Goal: Information Seeking & Learning: Find specific fact

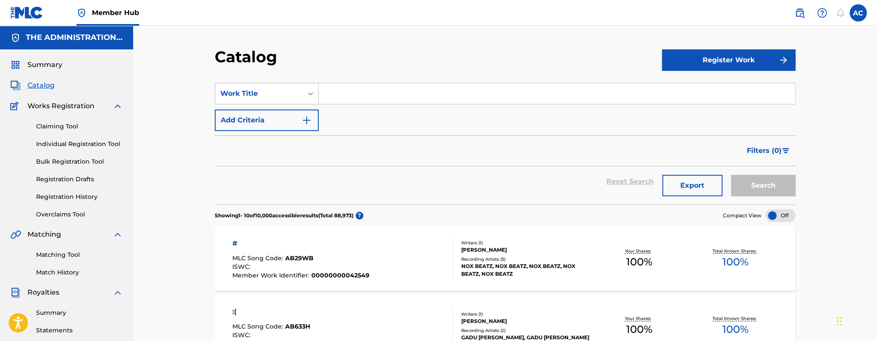
click at [303, 101] on div "Search Form" at bounding box center [310, 93] width 15 height 15
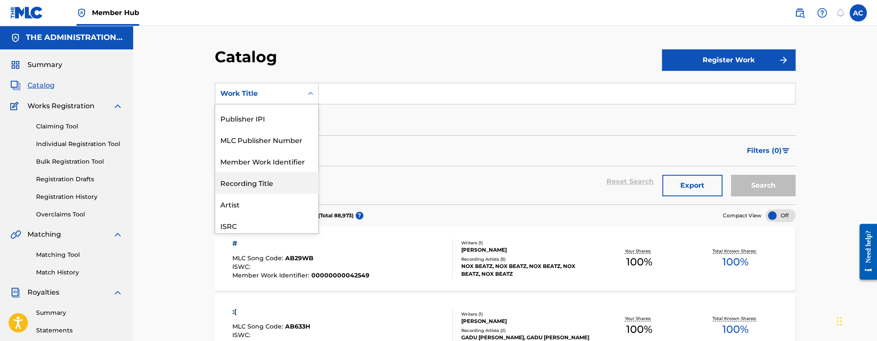
scroll to position [53, 0]
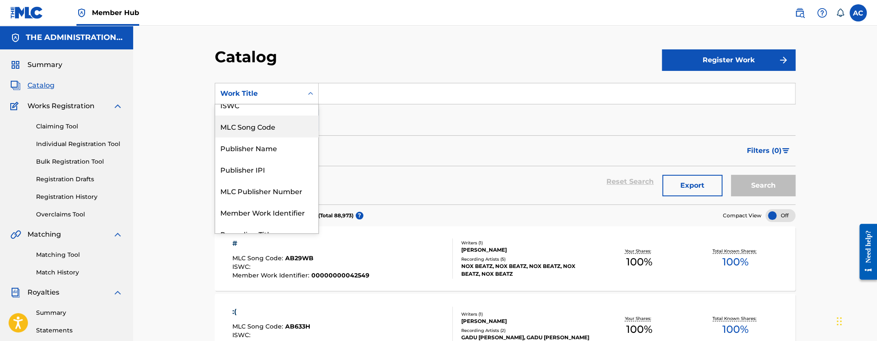
click at [279, 133] on div "MLC Song Code" at bounding box center [266, 126] width 103 height 21
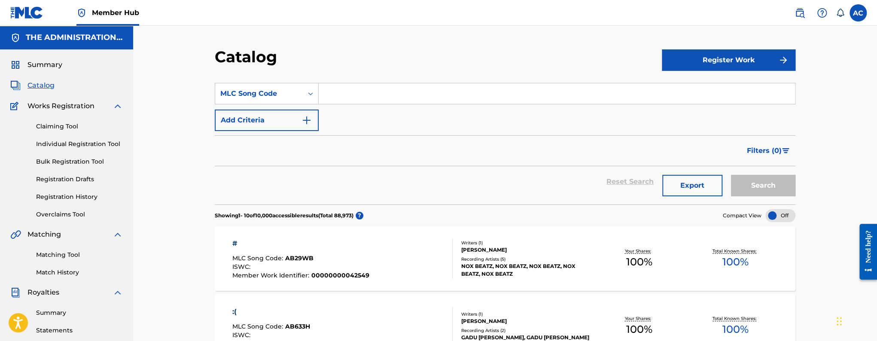
click at [330, 94] on input "Search Form" at bounding box center [557, 93] width 476 height 21
paste input "BD8682"
type input "BD8682"
click at [731, 175] on button "Search" at bounding box center [763, 185] width 64 height 21
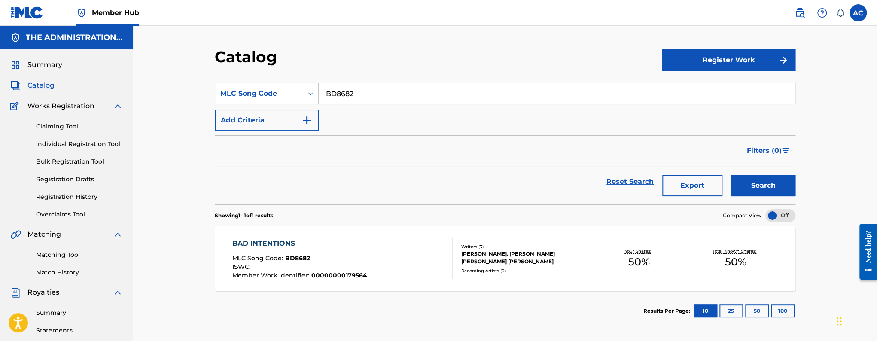
click at [322, 277] on span "00000000179564" at bounding box center [339, 276] width 56 height 8
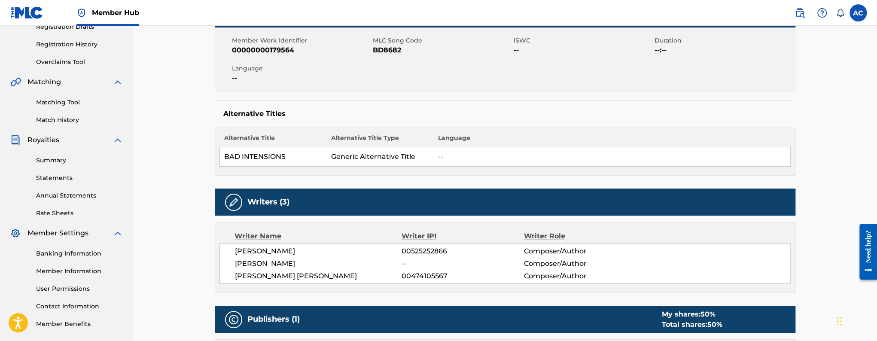
scroll to position [147, 0]
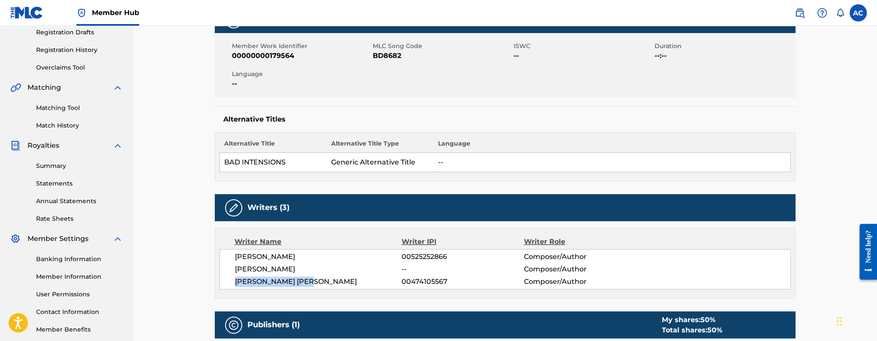
drag, startPoint x: 234, startPoint y: 281, endPoint x: 349, endPoint y: 281, distance: 114.7
click at [349, 281] on span "LEE THEODORE GRESH" at bounding box center [318, 282] width 167 height 10
copy span "LEE THEODORE GRESH"
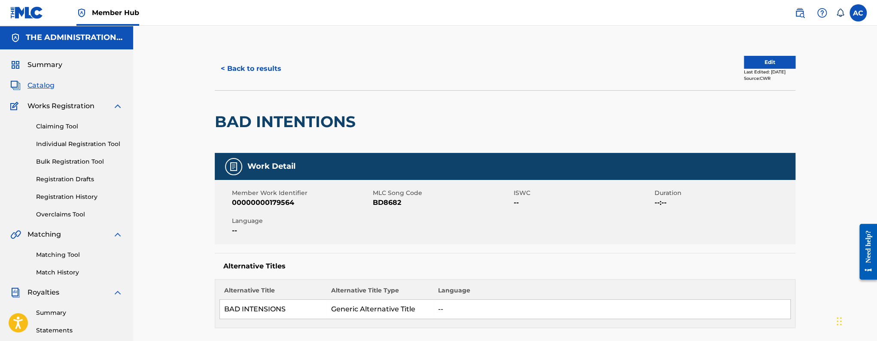
scroll to position [0, 0]
drag, startPoint x: 208, startPoint y: 115, endPoint x: 374, endPoint y: 131, distance: 166.6
copy div "BAD INTENTIONS"
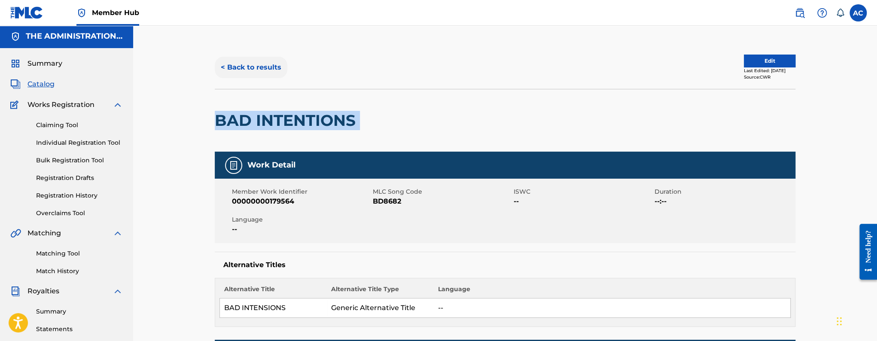
click at [259, 67] on button "< Back to results" at bounding box center [251, 67] width 73 height 21
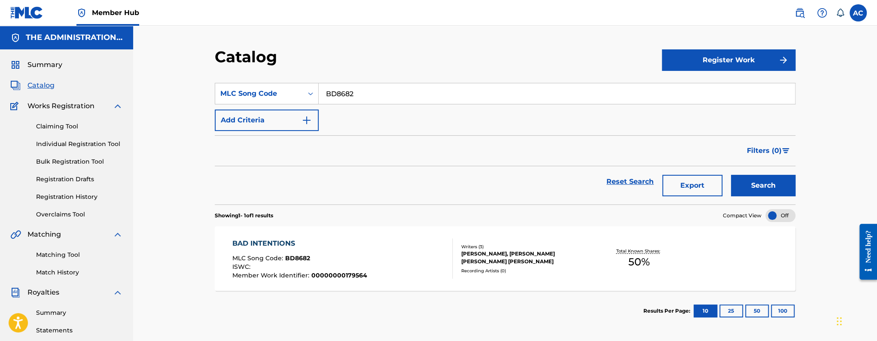
click at [326, 99] on input "BD8682" at bounding box center [557, 93] width 476 height 21
paste input "E005C"
click at [731, 175] on button "Search" at bounding box center [763, 185] width 64 height 21
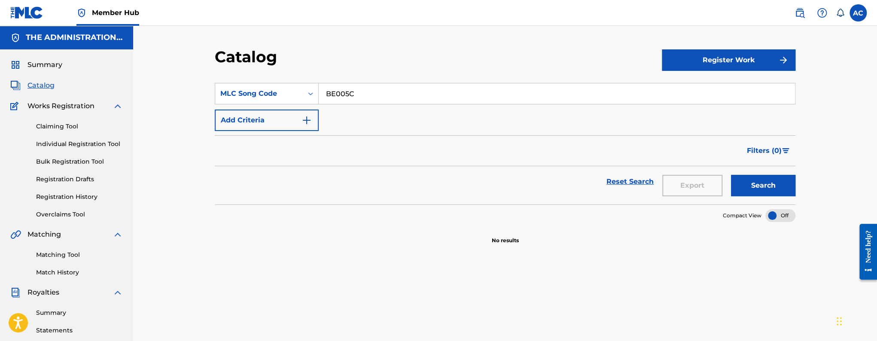
click at [339, 97] on input "BE005C" at bounding box center [557, 93] width 476 height 21
paste input "LE6JX"
type input "LE6JXC"
click at [731, 175] on button "Search" at bounding box center [763, 185] width 64 height 21
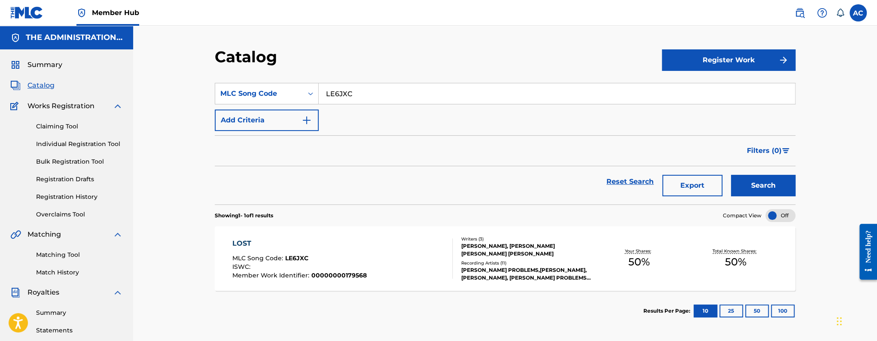
click at [340, 238] on div "LOST" at bounding box center [299, 243] width 134 height 10
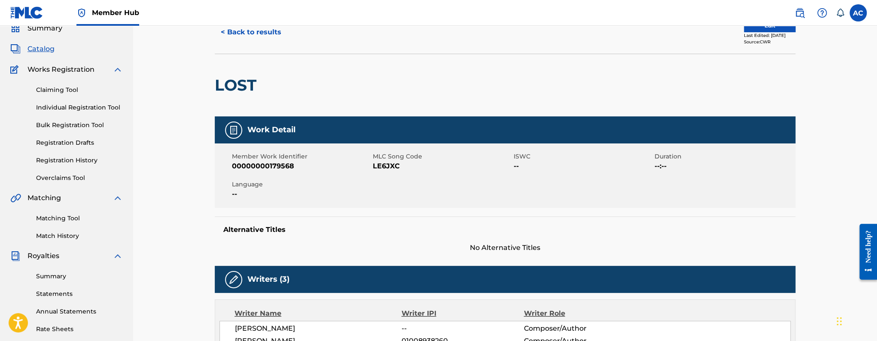
scroll to position [15, 0]
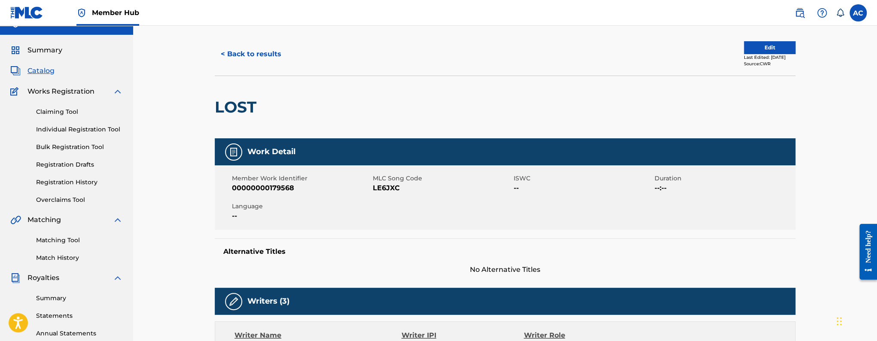
click at [232, 108] on h2 "LOST" at bounding box center [238, 107] width 46 height 19
copy h2 "LOST"
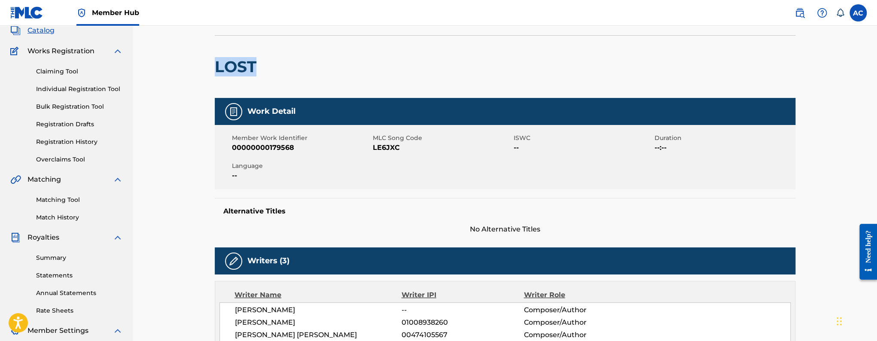
scroll to position [0, 0]
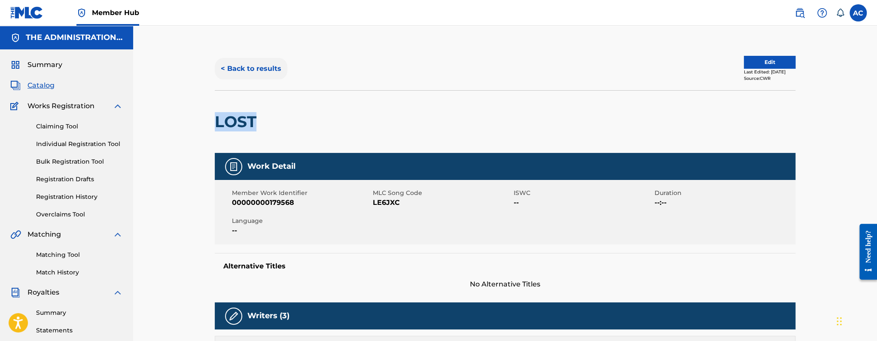
click at [242, 68] on button "< Back to results" at bounding box center [251, 68] width 73 height 21
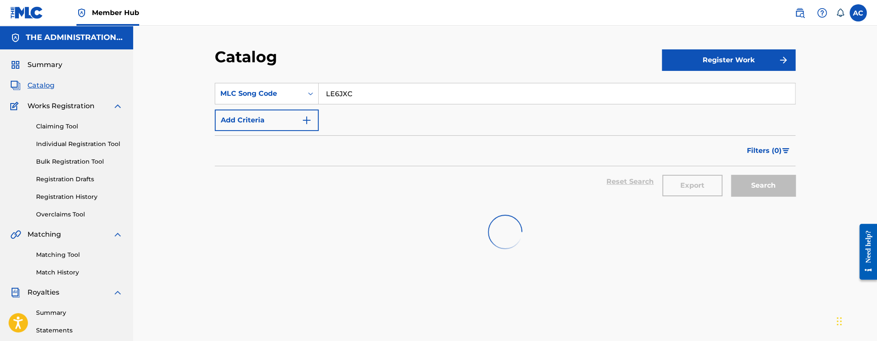
click at [319, 91] on input "LE6JXC" at bounding box center [557, 93] width 476 height 21
click at [321, 91] on input "LE6JXC" at bounding box center [557, 93] width 476 height 21
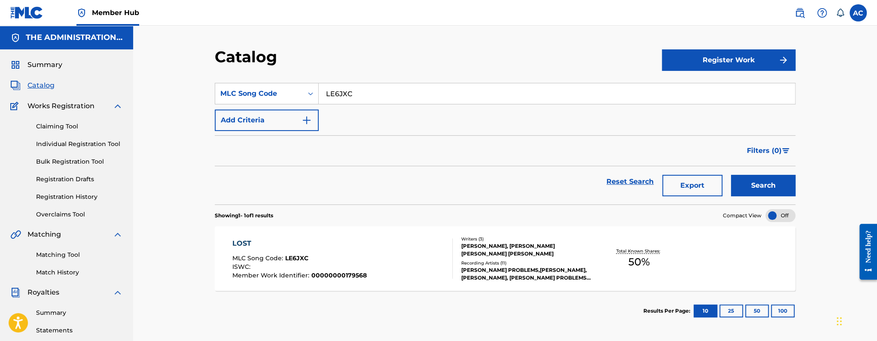
click at [322, 91] on input "LE6JXC" at bounding box center [557, 93] width 476 height 21
paste input "T7PSN"
click at [731, 175] on button "Search" at bounding box center [763, 185] width 64 height 21
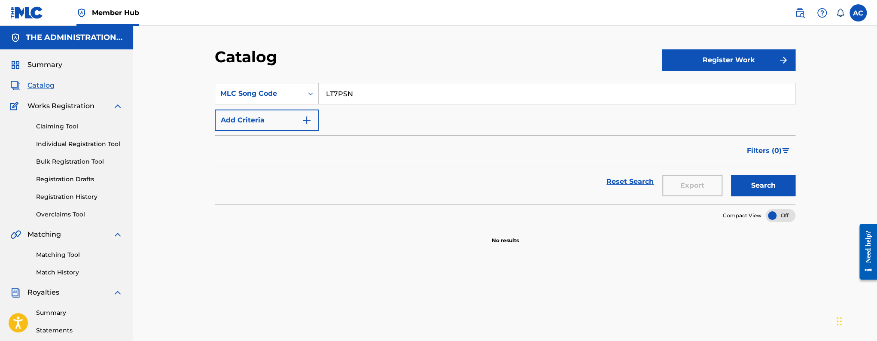
click at [343, 91] on input "LT7PSN" at bounding box center [557, 93] width 476 height 21
paste input "S56JT/LE6QUE"
drag, startPoint x: 351, startPoint y: 92, endPoint x: 384, endPoint y: 94, distance: 33.1
click at [384, 94] on input "LS56JT/LE6QUE" at bounding box center [557, 93] width 476 height 21
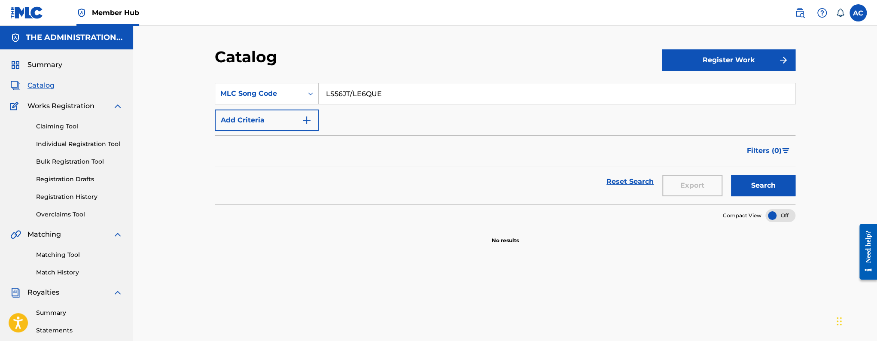
drag, startPoint x: 350, startPoint y: 92, endPoint x: 397, endPoint y: 95, distance: 47.3
click at [397, 95] on input "LS56JT/LE6QUE" at bounding box center [557, 93] width 476 height 21
click at [731, 175] on button "Search" at bounding box center [763, 185] width 64 height 21
click at [343, 93] on input "LS56JT" at bounding box center [557, 93] width 476 height 21
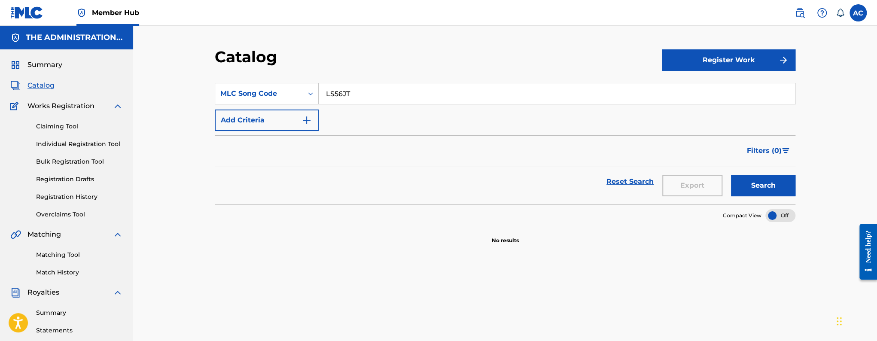
paste input "/LE6QUE"
click at [330, 95] on input "/LE6QUE" at bounding box center [557, 93] width 476 height 21
type input "LE6QUE"
click at [731, 175] on button "Search" at bounding box center [763, 185] width 64 height 21
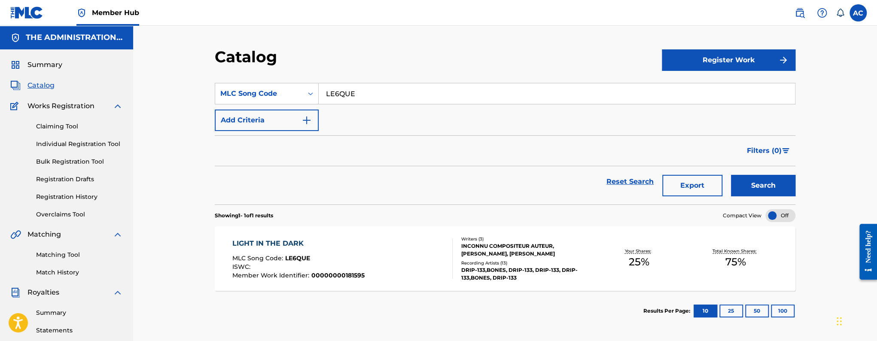
click at [278, 271] on div "ISWC :" at bounding box center [298, 268] width 132 height 9
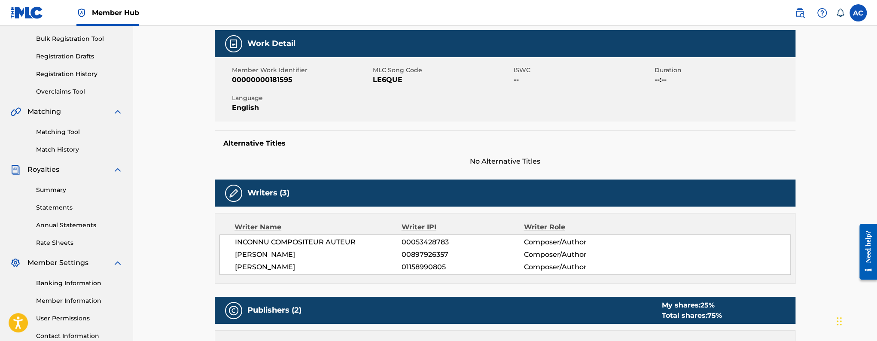
scroll to position [134, 0]
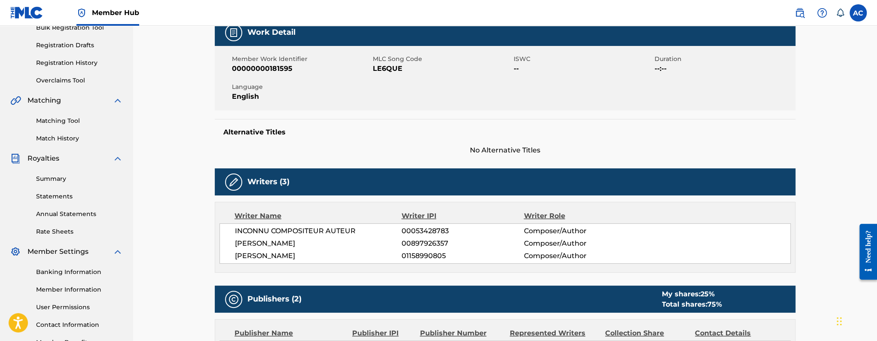
drag, startPoint x: 258, startPoint y: 257, endPoint x: 322, endPoint y: 259, distance: 63.6
click at [322, 259] on div "INCONNU COMPOSITEUR AUTEUR 00053428783 Composer/Author ELMO O CONNOR 0089792635…" at bounding box center [505, 243] width 571 height 40
copy span "JERRETT MORRISON"
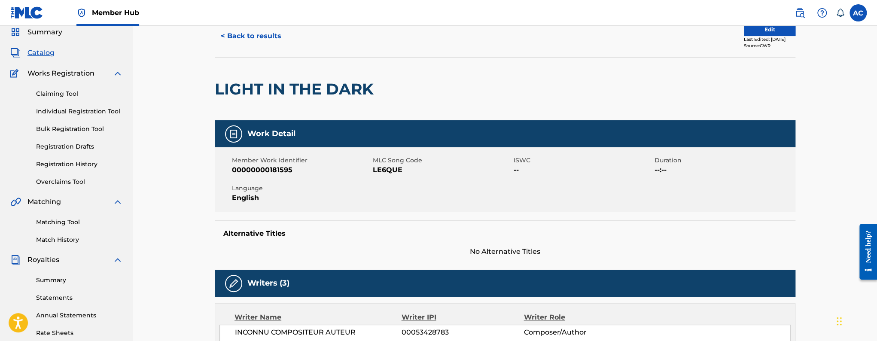
scroll to position [0, 0]
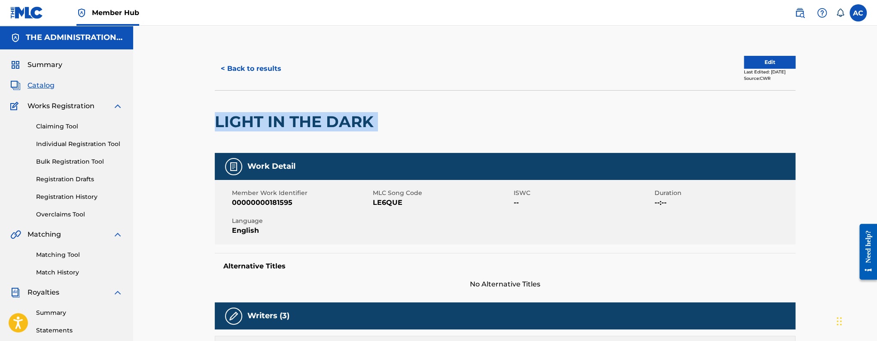
drag, startPoint x: 216, startPoint y: 119, endPoint x: 463, endPoint y: 120, distance: 247.0
click at [463, 120] on div "LIGHT IN THE DARK" at bounding box center [505, 121] width 581 height 63
copy div "LIGHT IN THE DARK"
click at [256, 64] on button "< Back to results" at bounding box center [251, 68] width 73 height 21
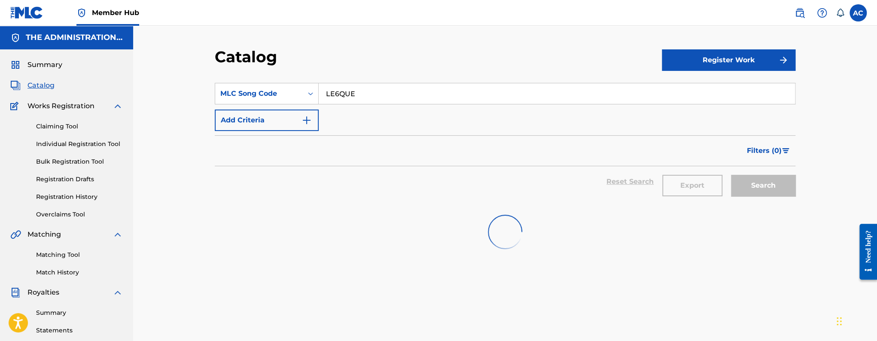
click at [338, 89] on input "LE6QUE" at bounding box center [557, 93] width 476 height 21
paste input "MR5GOJ/MR5GTV"
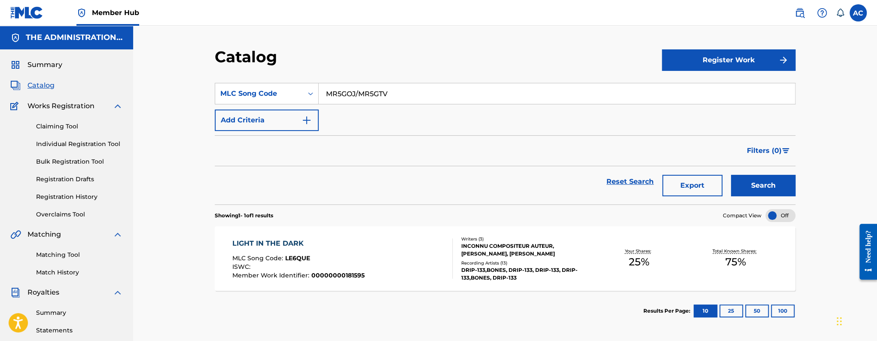
drag, startPoint x: 355, startPoint y: 95, endPoint x: 415, endPoint y: 97, distance: 59.7
click at [415, 97] on input "MR5GOJ/MR5GTV" at bounding box center [557, 93] width 476 height 21
click at [731, 175] on button "Search" at bounding box center [763, 185] width 64 height 21
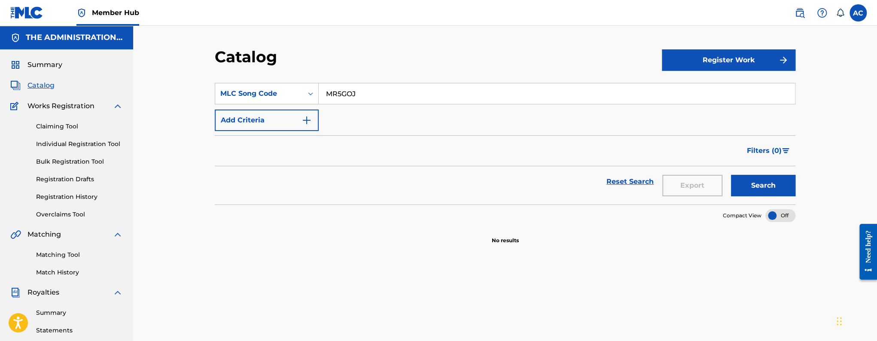
click at [334, 96] on input "MR5GOJ" at bounding box center [557, 93] width 476 height 21
paste input "/MR5GTV"
click at [331, 94] on input "/MR5GTV" at bounding box center [557, 93] width 476 height 21
type input "MR5GTV"
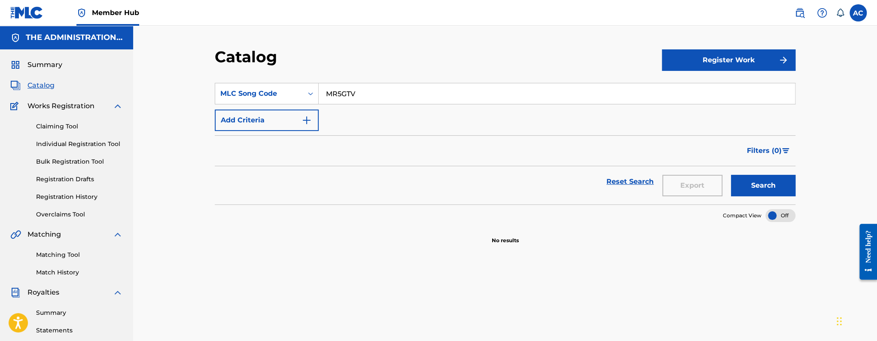
click at [731, 175] on button "Search" at bounding box center [763, 185] width 64 height 21
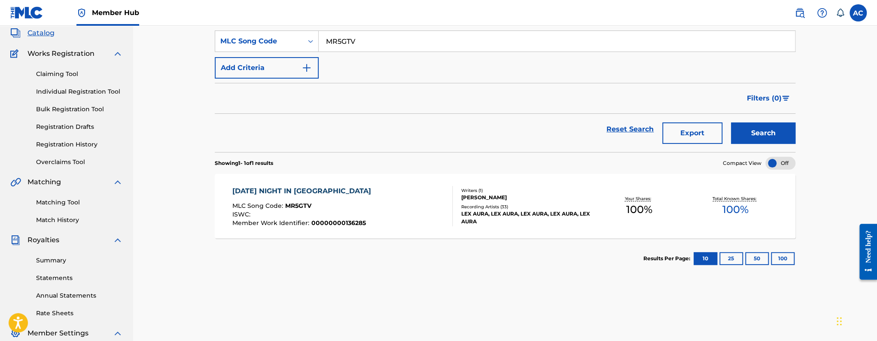
scroll to position [55, 0]
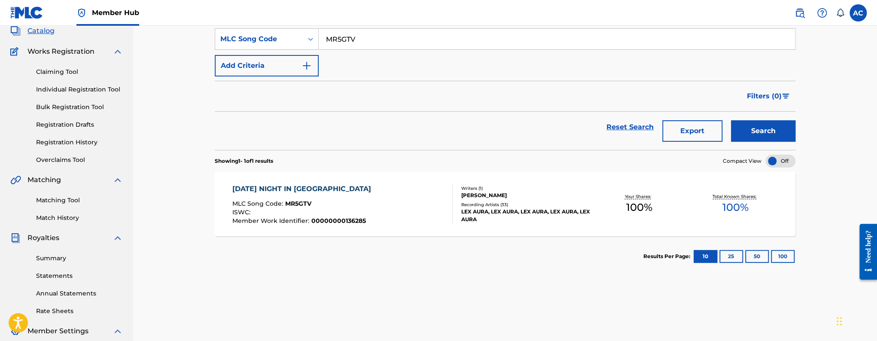
click at [248, 191] on div "MONDAY NIGHT IN SCOTTSDALE" at bounding box center [303, 189] width 143 height 10
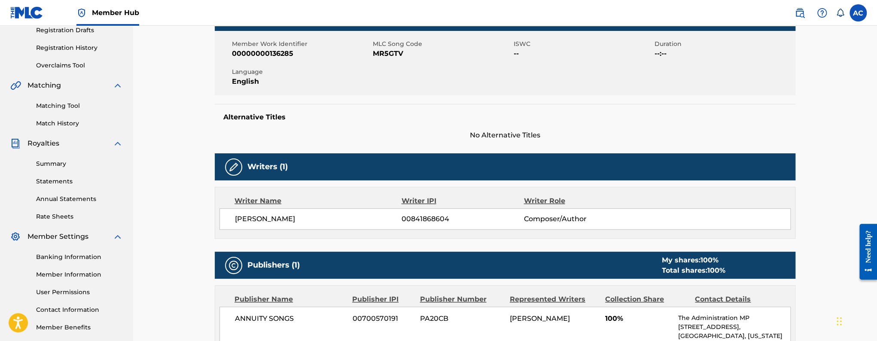
scroll to position [157, 0]
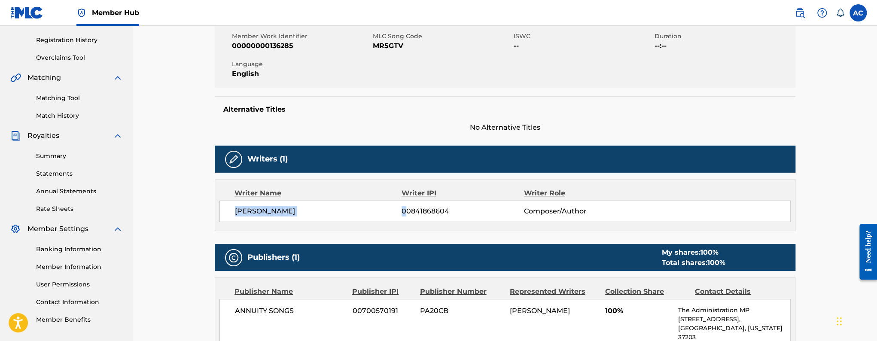
drag, startPoint x: 230, startPoint y: 209, endPoint x: 407, endPoint y: 215, distance: 177.5
click at [407, 215] on div "ALEJANDRO ELIAS CONTRERAS 00841868604 Composer/Author" at bounding box center [505, 211] width 571 height 21
copy div "ALEJANDRO ELIAS CONTRERAS 0"
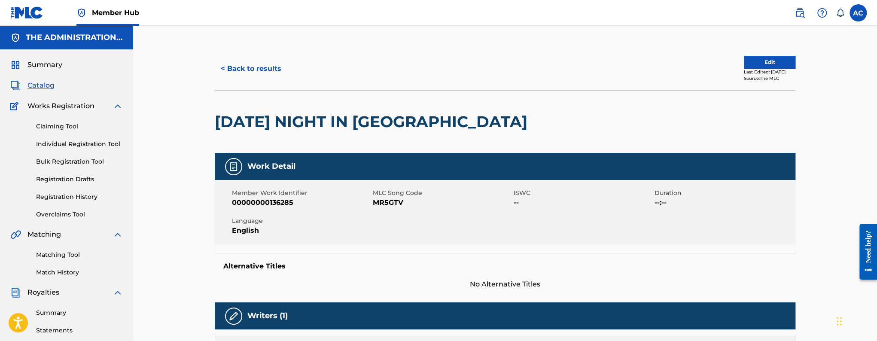
click at [269, 128] on h2 "MONDAY NIGHT IN SCOTTSDALE" at bounding box center [373, 121] width 317 height 19
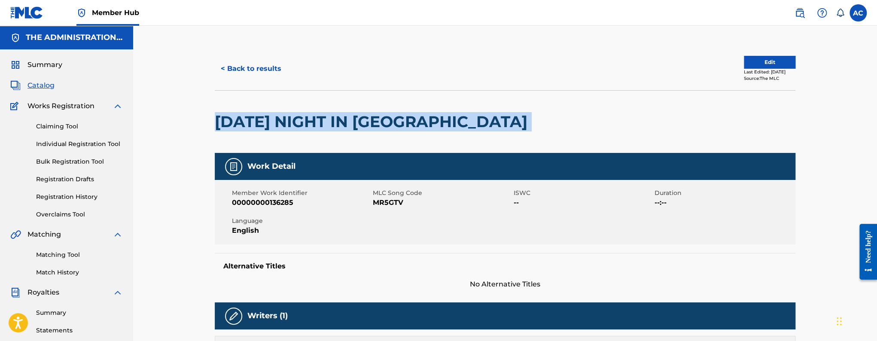
click at [269, 128] on h2 "MONDAY NIGHT IN SCOTTSDALE" at bounding box center [373, 121] width 317 height 19
copy div "MONDAY NIGHT IN SCOTTSDALE"
click at [254, 65] on button "< Back to results" at bounding box center [251, 68] width 73 height 21
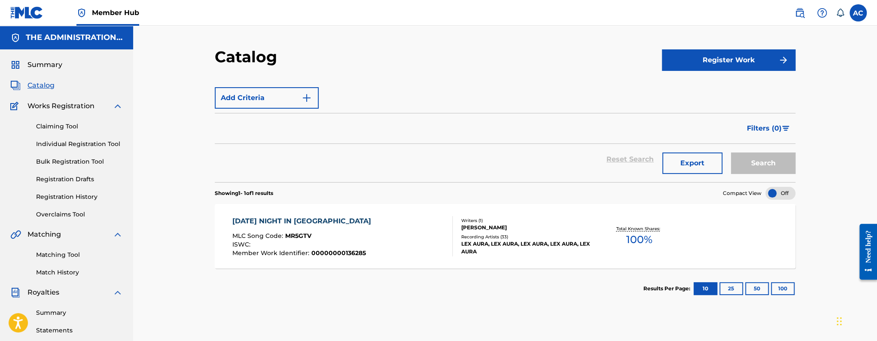
scroll to position [55, 0]
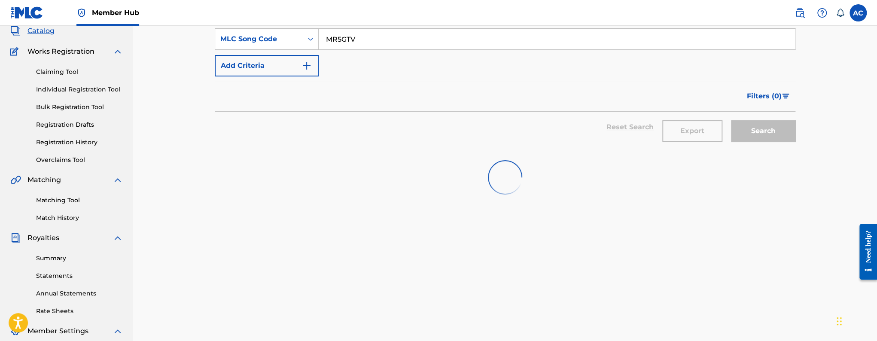
click at [330, 43] on input "MR5GTV" at bounding box center [557, 39] width 476 height 21
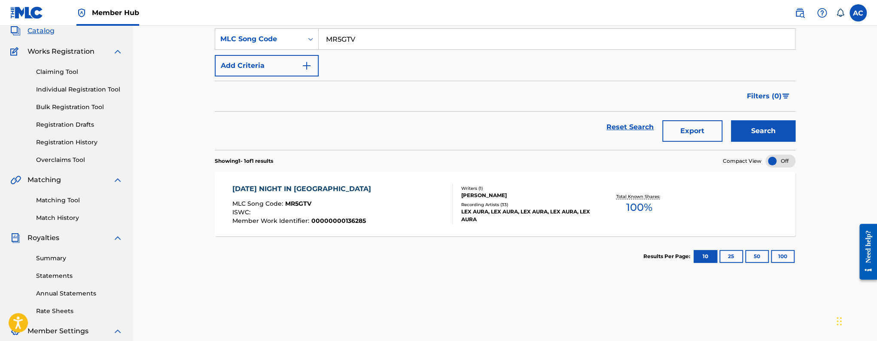
click at [330, 43] on input "MR5GTV" at bounding box center [557, 39] width 476 height 21
paste input "AC97MZ / AD20KV / AD3FRT / AA1T3W"
drag, startPoint x: 357, startPoint y: 38, endPoint x: 451, endPoint y: 46, distance: 94.4
click at [451, 46] on input "AC97MZ / AD20KV / AD3FRT / AA1T3W" at bounding box center [557, 39] width 476 height 21
click at [731, 120] on button "Search" at bounding box center [763, 130] width 64 height 21
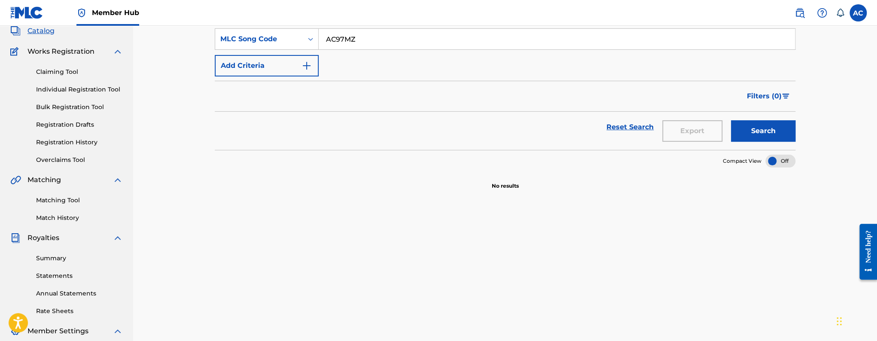
click at [323, 36] on input "AC97MZ" at bounding box center [557, 39] width 476 height 21
paste input "/ AD20KV / AD3FRT / AA1T3W"
drag, startPoint x: 361, startPoint y: 40, endPoint x: 445, endPoint y: 48, distance: 85.1
click at [445, 48] on input "/ AD20KV / AD3FRT / AA1T3W" at bounding box center [557, 39] width 476 height 21
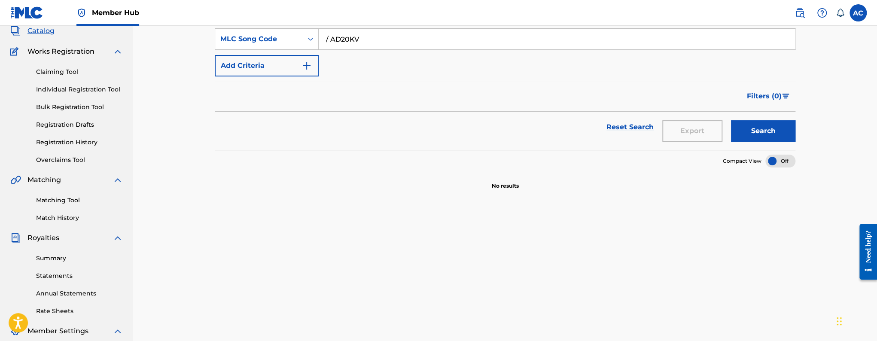
click at [332, 40] on input "/ AD20KV" at bounding box center [557, 39] width 476 height 21
click at [731, 120] on button "Search" at bounding box center [763, 130] width 64 height 21
click at [274, 39] on div "MLC Song Code" at bounding box center [258, 39] width 77 height 10
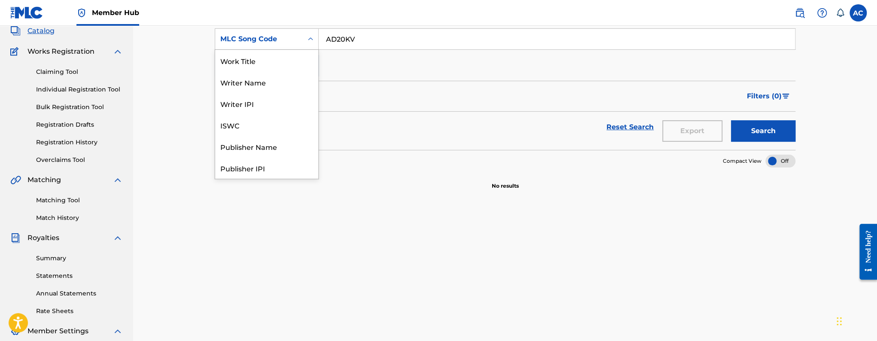
scroll to position [129, 0]
click at [336, 38] on input "AD20KV" at bounding box center [557, 39] width 476 height 21
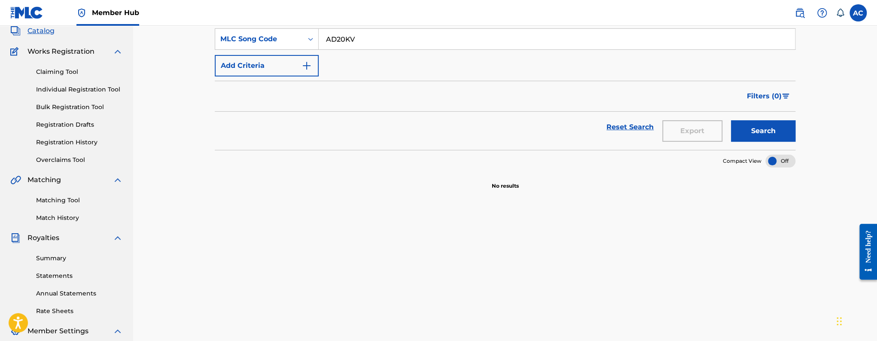
click at [336, 38] on input "AD20KV" at bounding box center [557, 39] width 476 height 21
paste input "/ AD3FRT / AA1T3W"
drag, startPoint x: 360, startPoint y: 39, endPoint x: 404, endPoint y: 45, distance: 45.1
click at [404, 45] on input "/ AD3FRT / AA1T3W" at bounding box center [557, 39] width 476 height 21
click at [731, 120] on button "Search" at bounding box center [763, 130] width 64 height 21
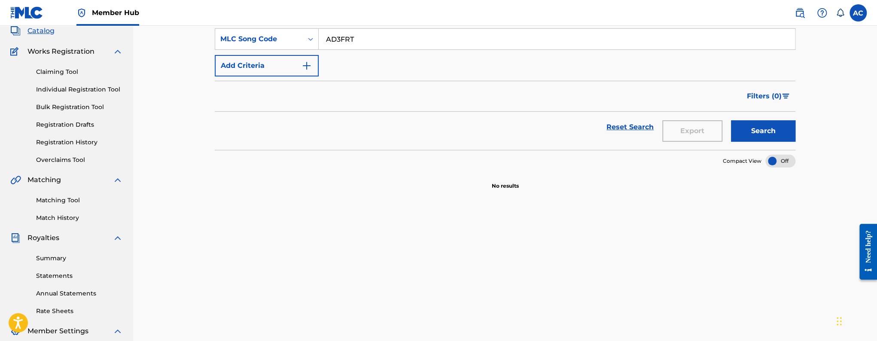
click at [343, 29] on input "AD3FRT" at bounding box center [557, 39] width 476 height 21
click at [335, 43] on input "AD3FRT" at bounding box center [557, 39] width 476 height 21
paste input "/ AA1T3W"
click at [331, 40] on input "/ AA1T3W" at bounding box center [557, 39] width 476 height 21
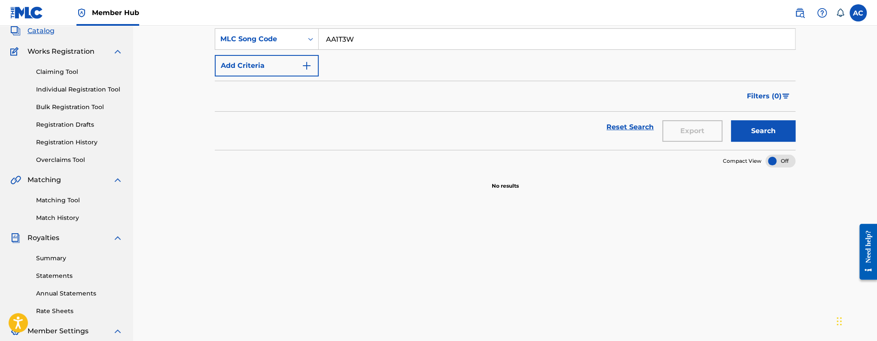
type input "AA1T3W"
click at [731, 120] on button "Search" at bounding box center [763, 130] width 64 height 21
click at [396, 31] on input "AA1T3W" at bounding box center [557, 39] width 476 height 21
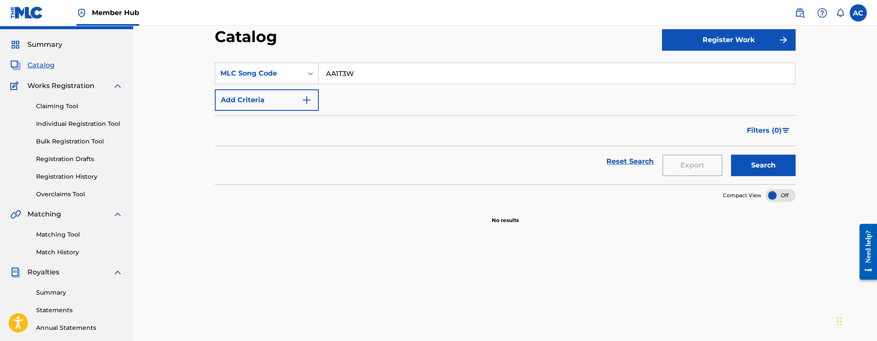
scroll to position [0, 0]
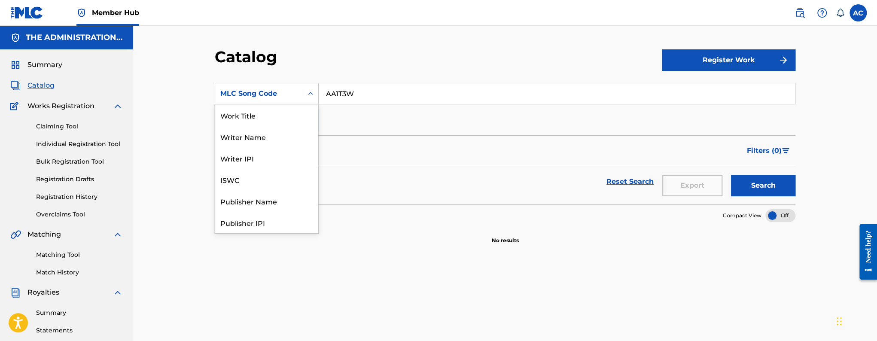
click at [282, 94] on div "MLC Song Code" at bounding box center [258, 93] width 77 height 10
click at [276, 124] on div "Work Title" at bounding box center [266, 114] width 103 height 21
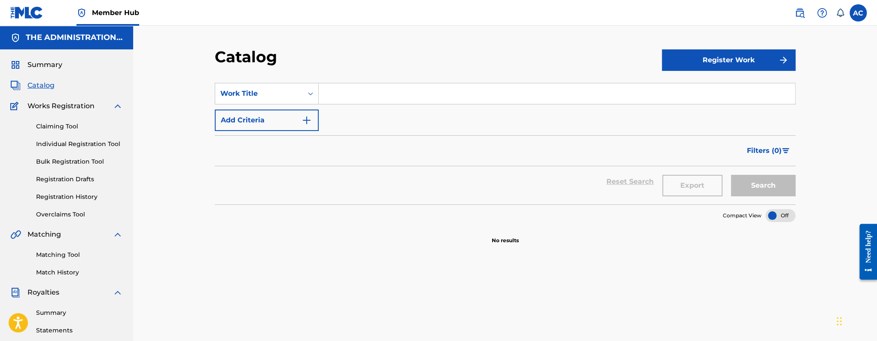
click at [350, 88] on input "Search Form" at bounding box center [557, 93] width 476 height 21
paste input "Aloha"
type input "Aloha"
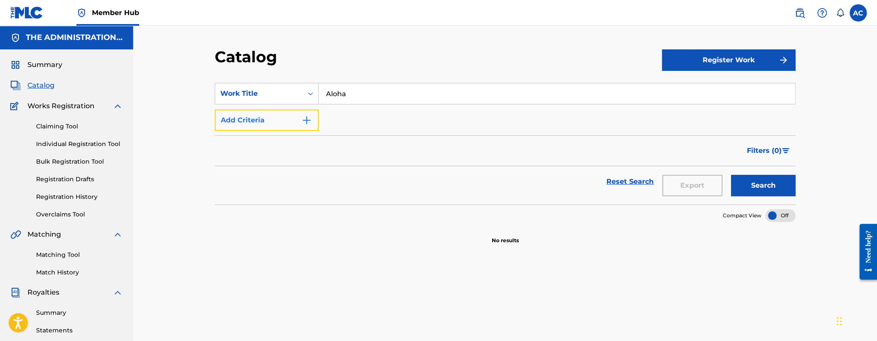
click at [276, 124] on button "Add Criteria" at bounding box center [267, 120] width 104 height 21
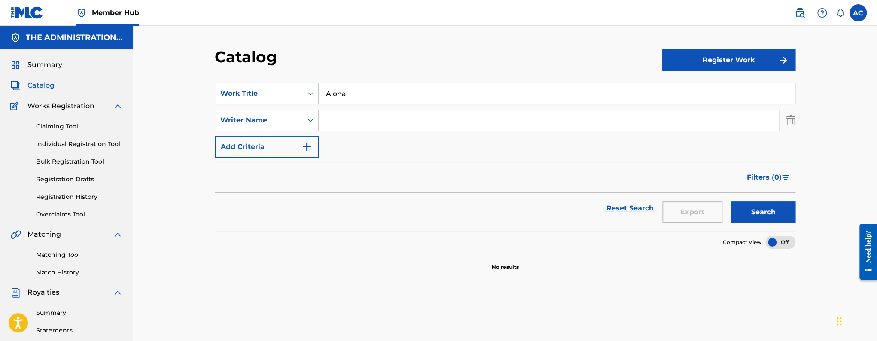
click at [327, 125] on input "Search Form" at bounding box center [549, 120] width 461 height 21
paste input "Treyvon Britt"
type input "Treyvon Britt"
click at [731, 201] on button "Search" at bounding box center [763, 211] width 64 height 21
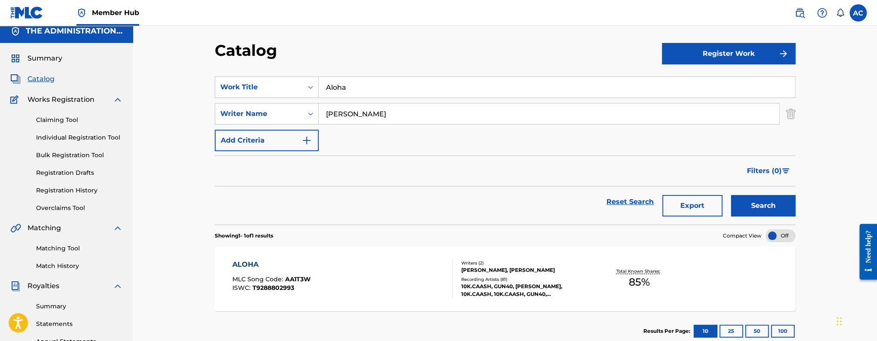
scroll to position [10, 0]
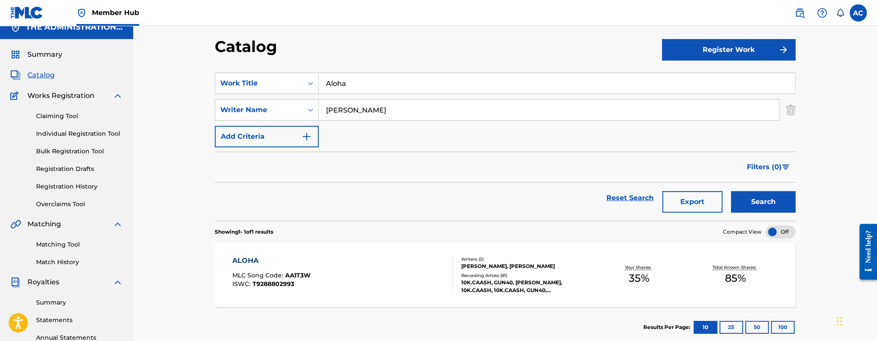
click at [384, 286] on div "ALOHA MLC Song Code : AA1T3W ISWC : T9288802993" at bounding box center [342, 275] width 221 height 39
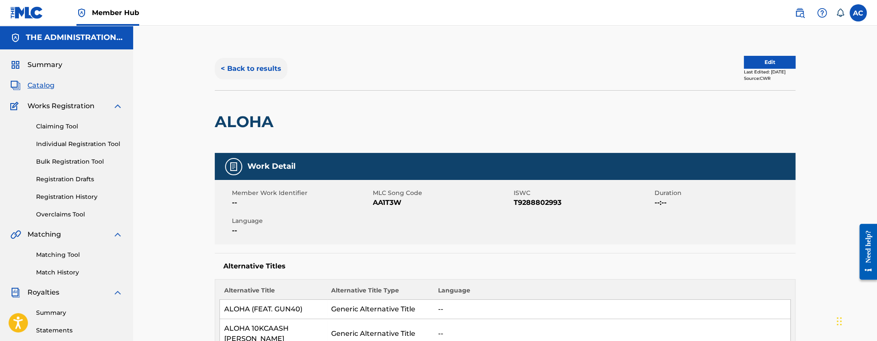
click at [247, 73] on button "< Back to results" at bounding box center [251, 68] width 73 height 21
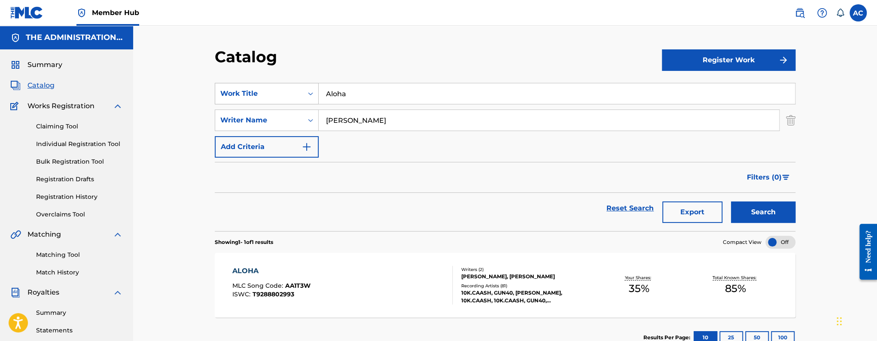
click at [310, 94] on icon "Search Form" at bounding box center [310, 93] width 9 height 9
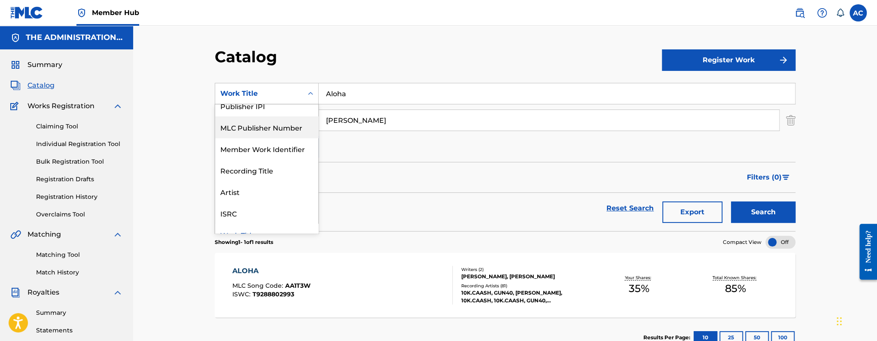
scroll to position [32, 0]
click at [261, 133] on div "MLC Song Code" at bounding box center [266, 125] width 103 height 21
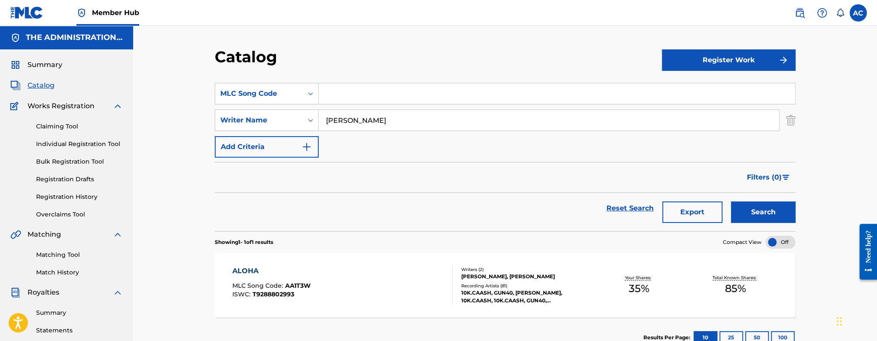
click at [352, 97] on input "Search Form" at bounding box center [557, 93] width 476 height 21
paste input "FE6O9X"
type input "FE6O9X"
click at [792, 122] on img "Search Form" at bounding box center [790, 120] width 9 height 21
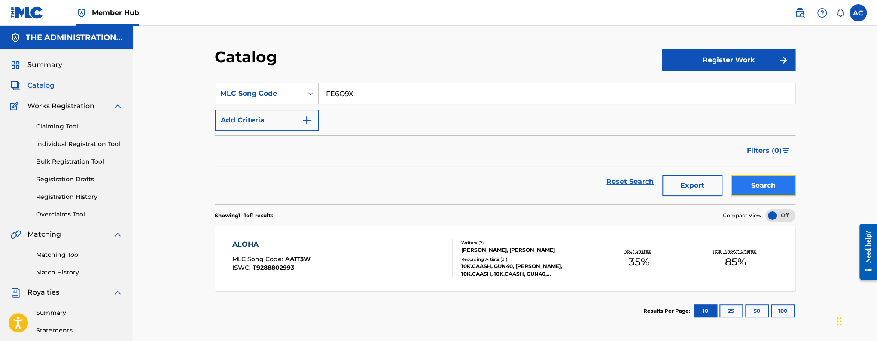
click at [759, 191] on button "Search" at bounding box center [763, 185] width 64 height 21
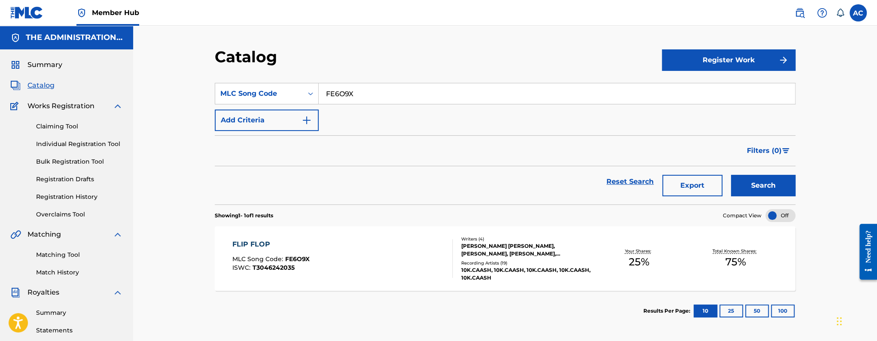
click at [357, 267] on div "FLIP FLOP MLC Song Code : FE6O9X ISWC : T3046242035" at bounding box center [342, 258] width 221 height 39
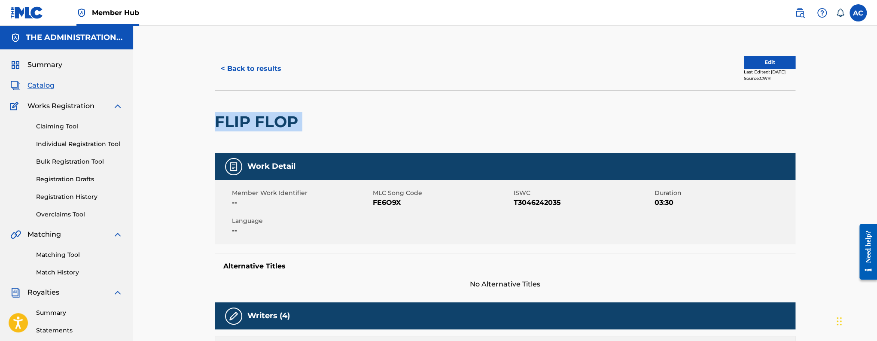
drag, startPoint x: 217, startPoint y: 122, endPoint x: 347, endPoint y: 125, distance: 129.8
click at [347, 125] on div "FLIP FLOP" at bounding box center [505, 121] width 581 height 63
copy div "FLIP FLOP"
click at [251, 68] on button "< Back to results" at bounding box center [251, 68] width 73 height 21
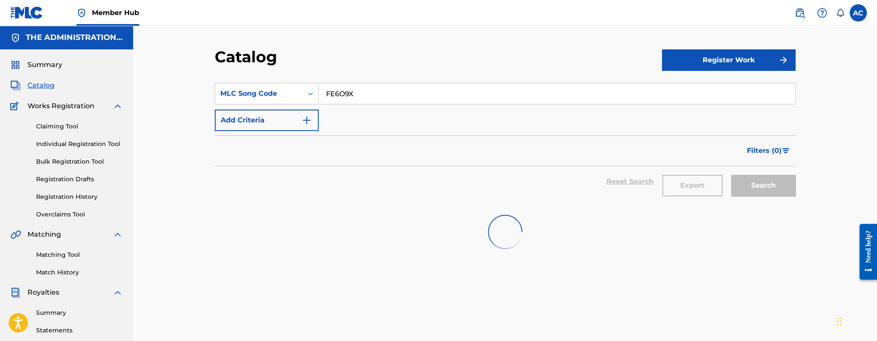
click at [328, 93] on input "FE6O9X" at bounding box center [557, 93] width 476 height 21
paste input "WC6WD3"
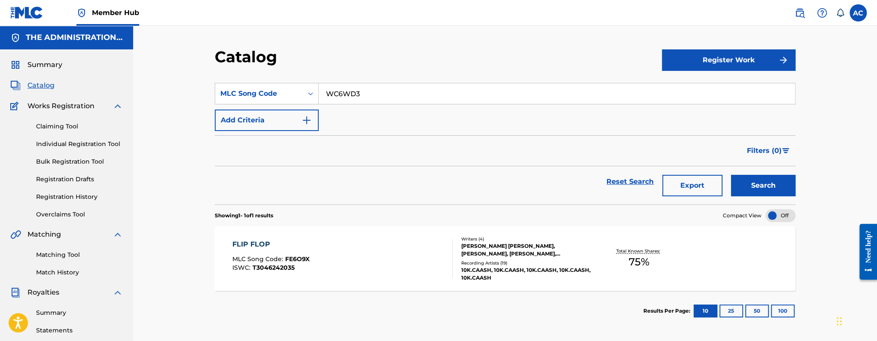
type input "WC6WD3"
click at [731, 175] on button "Search" at bounding box center [763, 185] width 64 height 21
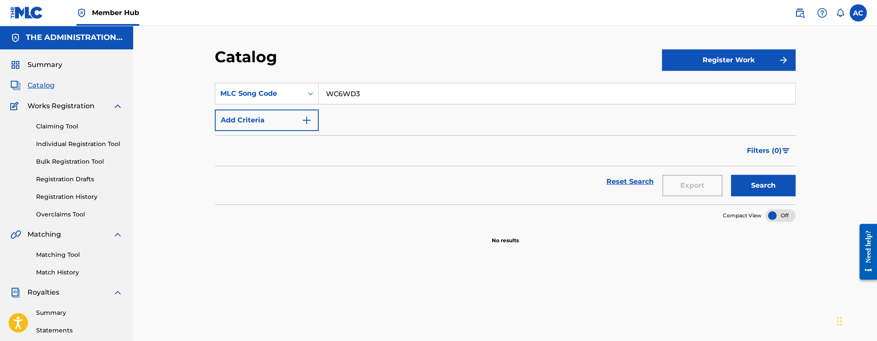
click at [731, 175] on button "Search" at bounding box center [763, 185] width 64 height 21
click at [325, 92] on input "WC6WD3" at bounding box center [557, 93] width 476 height 21
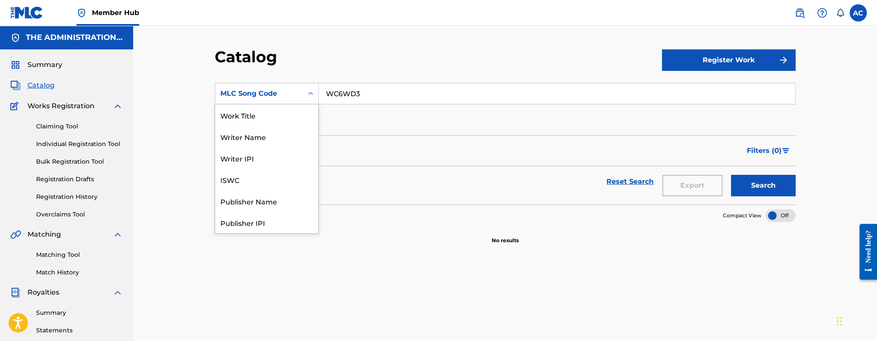
click at [278, 94] on div "MLC Song Code" at bounding box center [258, 93] width 77 height 10
click at [268, 116] on div "Work Title" at bounding box center [266, 114] width 103 height 21
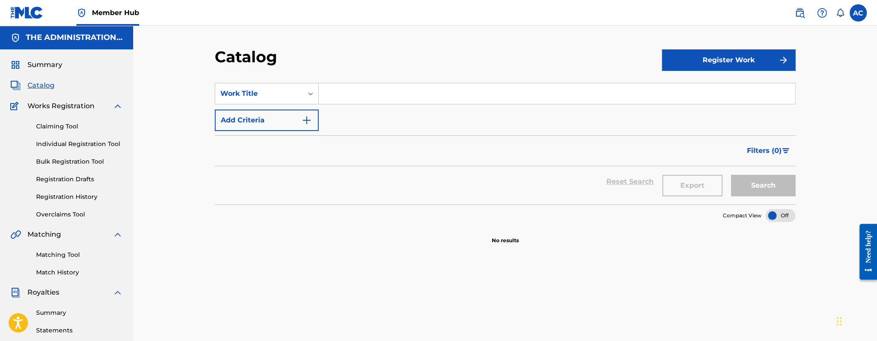
click at [345, 100] on input "Search Form" at bounding box center [557, 93] width 476 height 21
paste input "WHO HE"
type input "WHO HE"
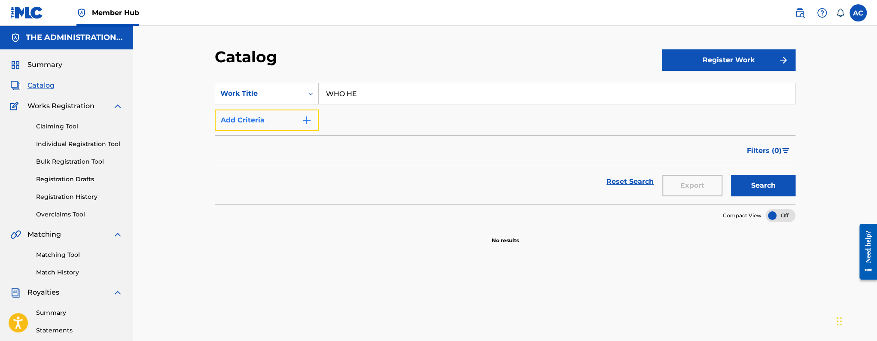
click at [310, 117] on img "Search Form" at bounding box center [307, 120] width 10 height 10
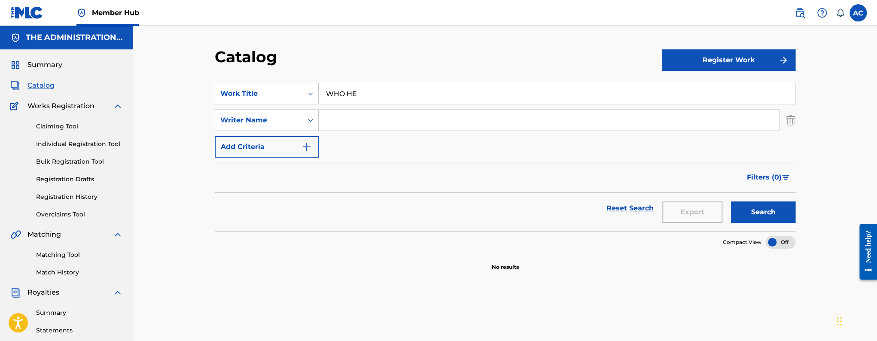
click at [332, 119] on input "Search Form" at bounding box center [549, 120] width 461 height 21
paste input "Treyvon Britt"
type input "Treyvon Britt"
click at [731, 201] on button "Search" at bounding box center [763, 211] width 64 height 21
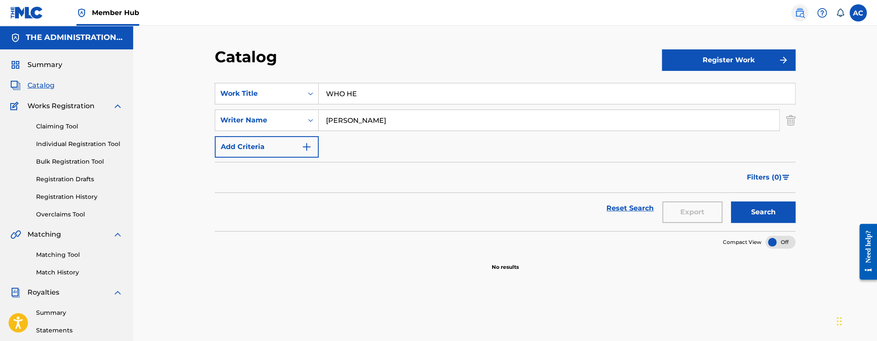
click at [798, 12] on img at bounding box center [800, 13] width 10 height 10
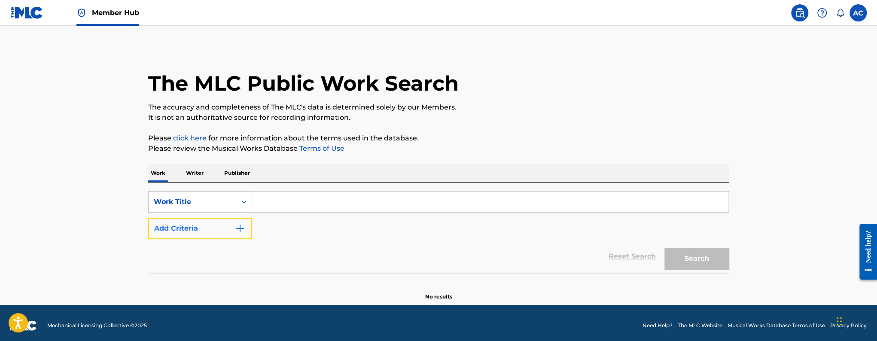
click at [246, 229] on button "Add Criteria" at bounding box center [200, 228] width 104 height 21
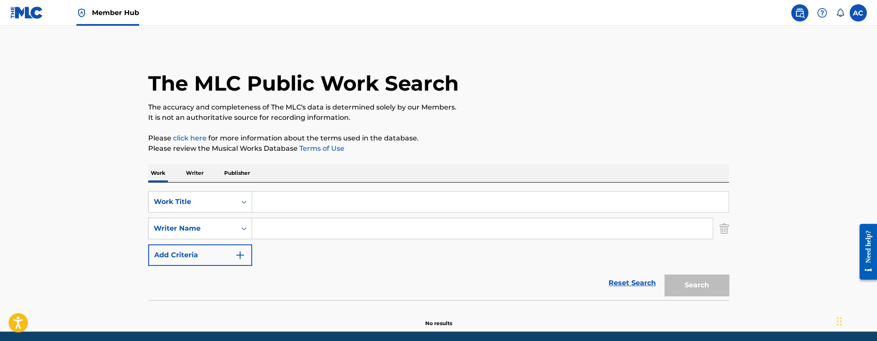
click at [268, 226] on input "Search Form" at bounding box center [482, 228] width 461 height 21
paste input "Treyvon Britt"
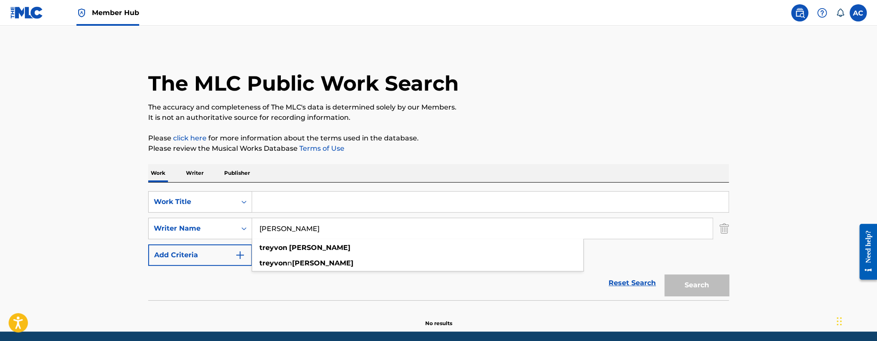
type input "Treyvon Britt"
click at [271, 201] on input "Search Form" at bounding box center [490, 202] width 476 height 21
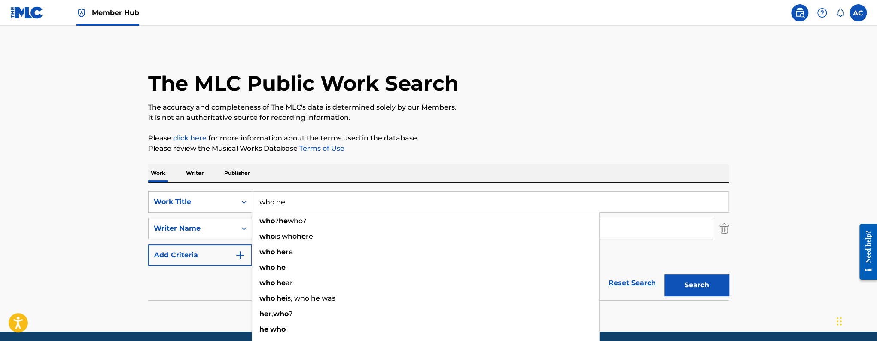
type input "who he"
click at [665, 275] on button "Search" at bounding box center [697, 285] width 64 height 21
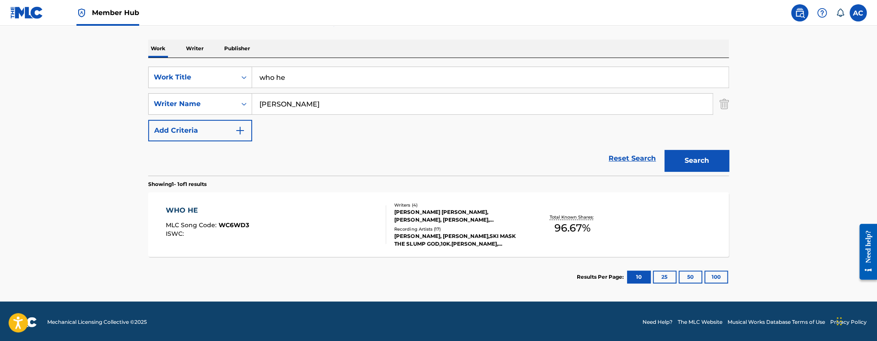
scroll to position [126, 0]
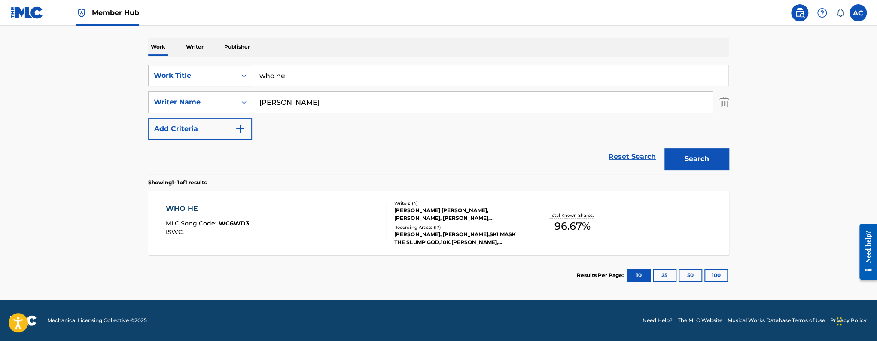
click at [293, 220] on div "WHO HE MLC Song Code : WC6WD3 ISWC :" at bounding box center [276, 223] width 221 height 39
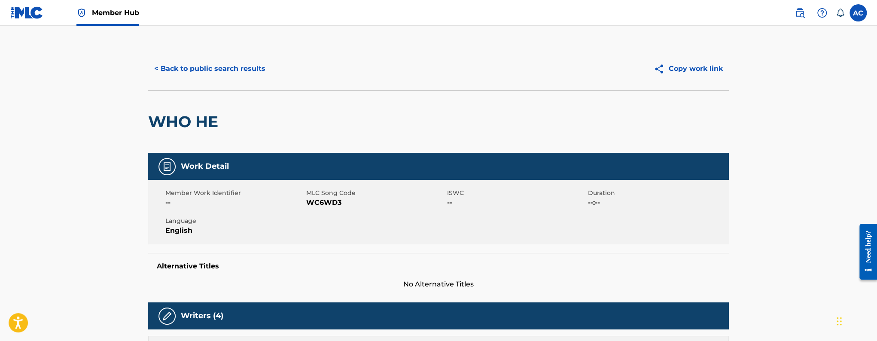
click at [99, 14] on span "Member Hub" at bounding box center [115, 13] width 47 height 10
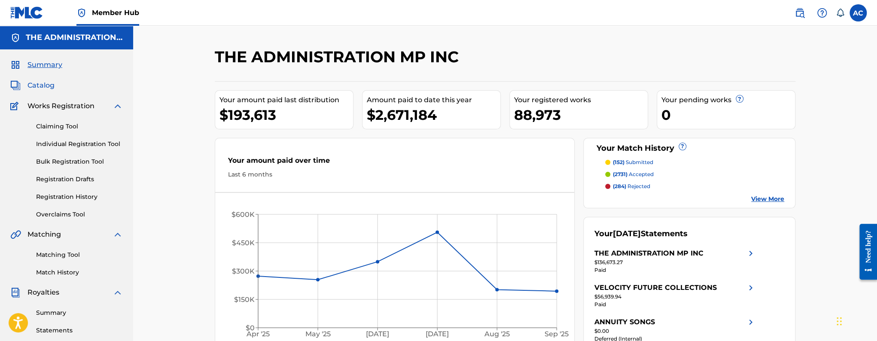
click at [47, 83] on span "Catalog" at bounding box center [40, 85] width 27 height 10
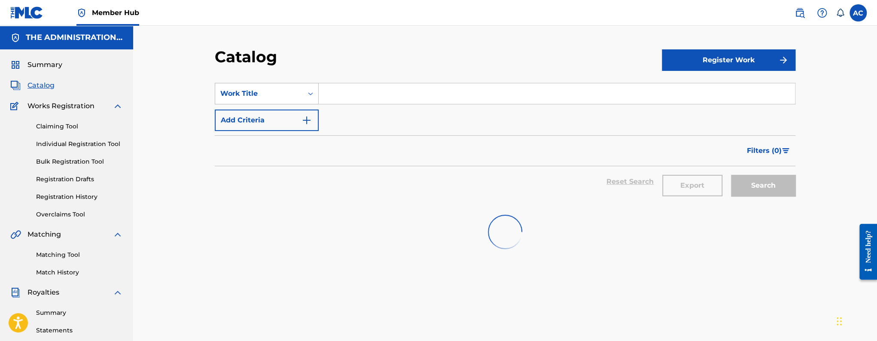
click at [257, 90] on div "Work Title" at bounding box center [258, 93] width 77 height 10
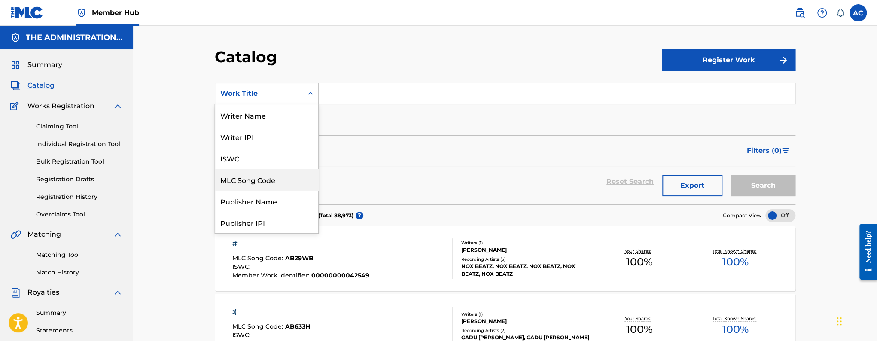
click at [266, 183] on div "MLC Song Code" at bounding box center [266, 179] width 103 height 21
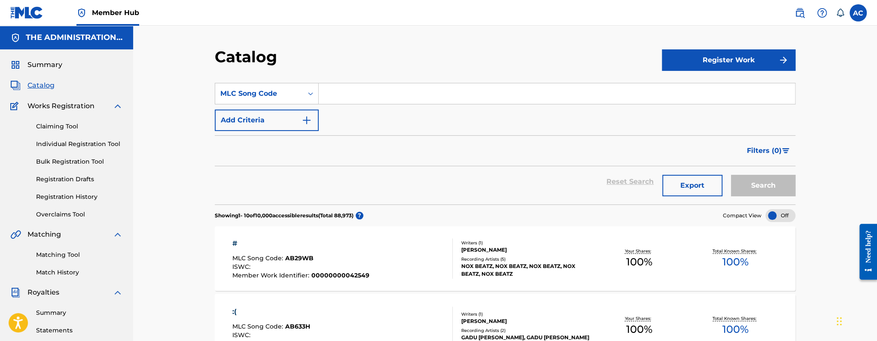
click at [361, 90] on input "Search Form" at bounding box center [557, 93] width 476 height 21
paste input "LT682Z"
type input "LT682Z"
click at [731, 175] on button "Search" at bounding box center [763, 185] width 64 height 21
click at [59, 259] on div "Matching Tool Match History" at bounding box center [66, 258] width 113 height 37
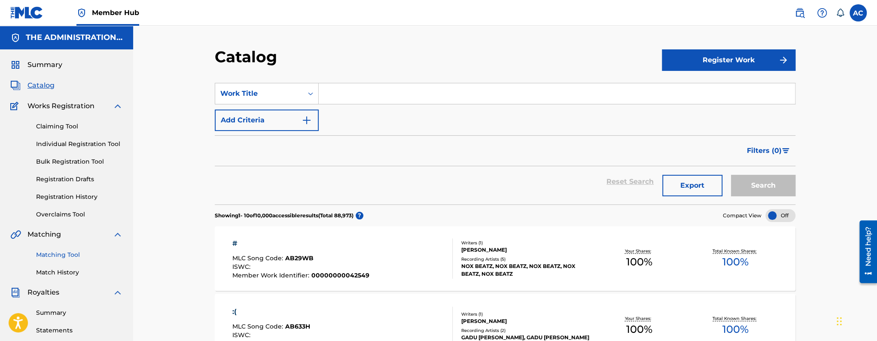
click at [60, 256] on link "Matching Tool" at bounding box center [79, 254] width 87 height 9
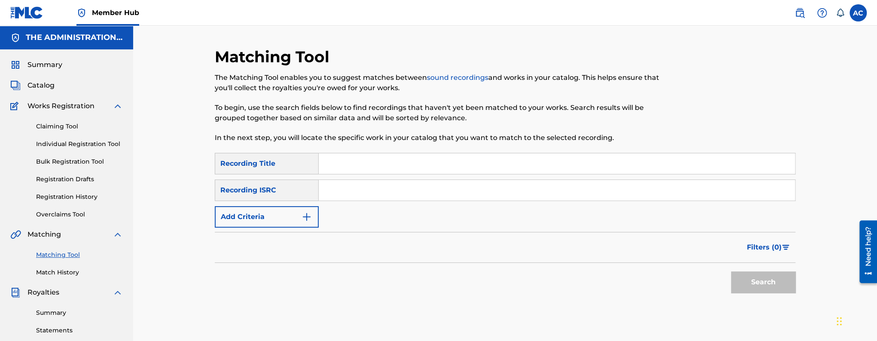
click at [354, 193] on input "Search Form" at bounding box center [557, 190] width 476 height 21
paste input "QZDA72251025"
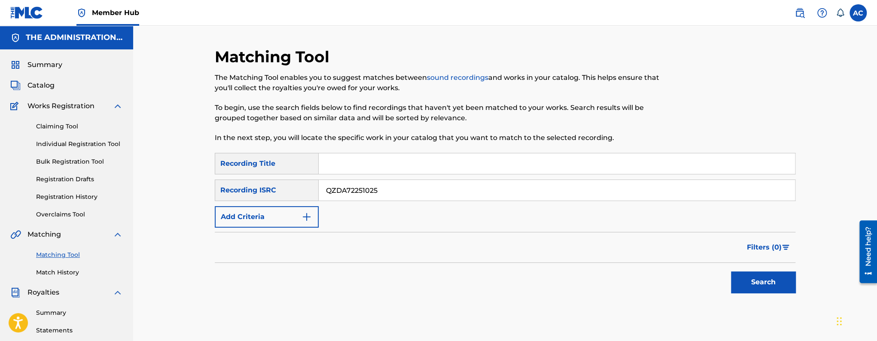
click at [731, 272] on button "Search" at bounding box center [763, 282] width 64 height 21
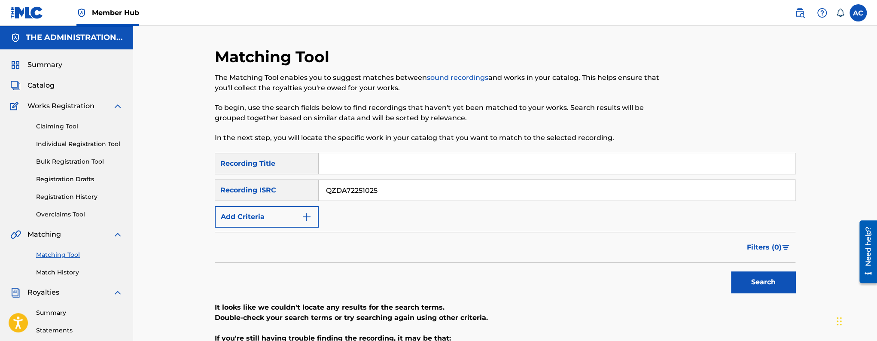
scroll to position [1, 0]
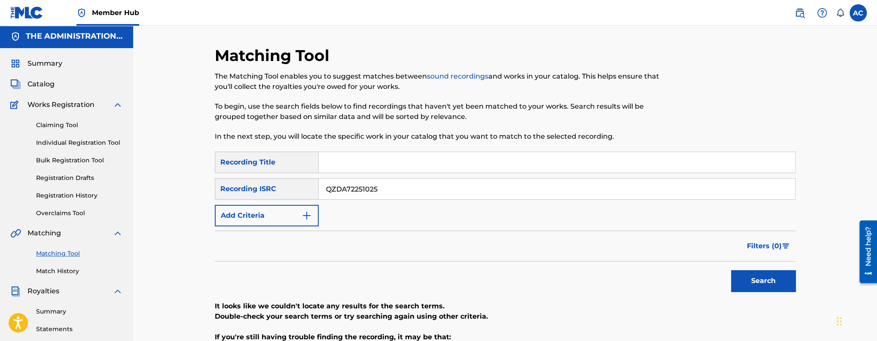
click at [361, 189] on input "QZDA72251025" at bounding box center [557, 189] width 476 height 21
paste input "APG1705810"
click at [731, 270] on button "Search" at bounding box center [763, 280] width 64 height 21
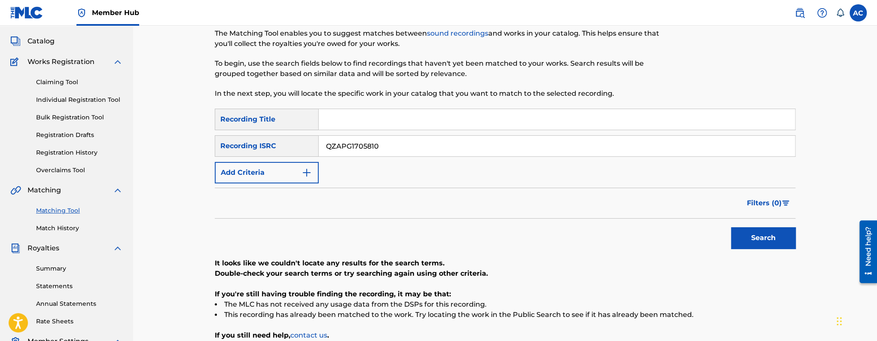
scroll to position [77, 0]
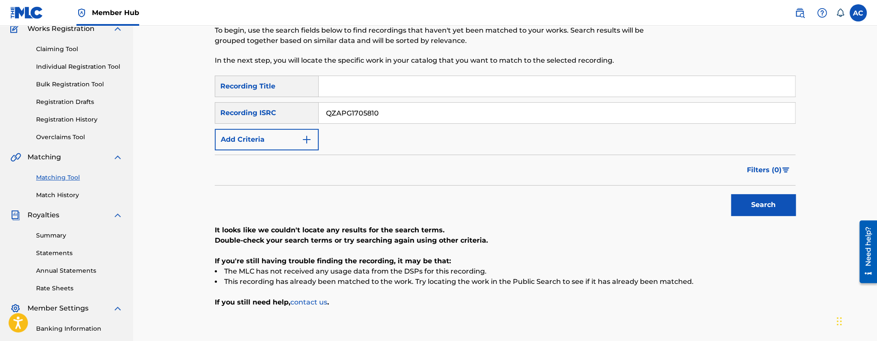
click at [347, 112] on input "QZAPG1705810" at bounding box center [557, 113] width 476 height 21
paste input "TCAGU2353509"
click at [731, 194] on button "Search" at bounding box center [763, 204] width 64 height 21
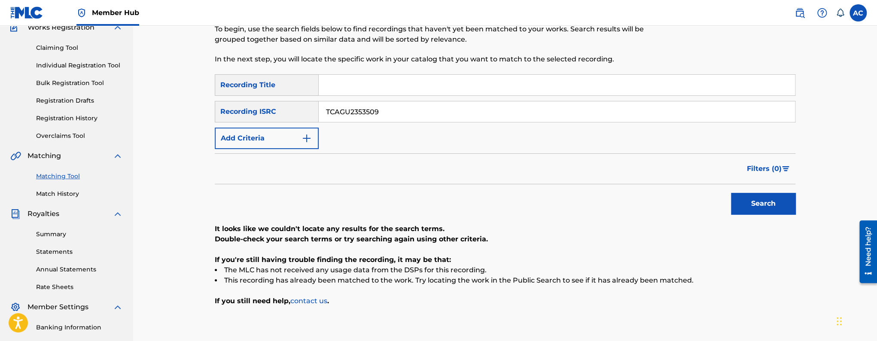
click at [354, 109] on input "TCAGU2353509" at bounding box center [557, 111] width 476 height 21
paste input "USUM71917145"
type input "USUM71917145"
click at [731, 193] on button "Search" at bounding box center [763, 203] width 64 height 21
